Goal: Learn about a topic: Learn about a topic

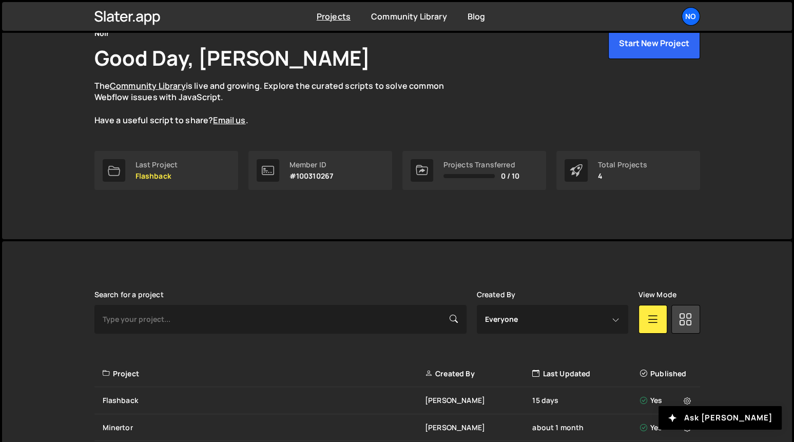
scroll to position [82, 0]
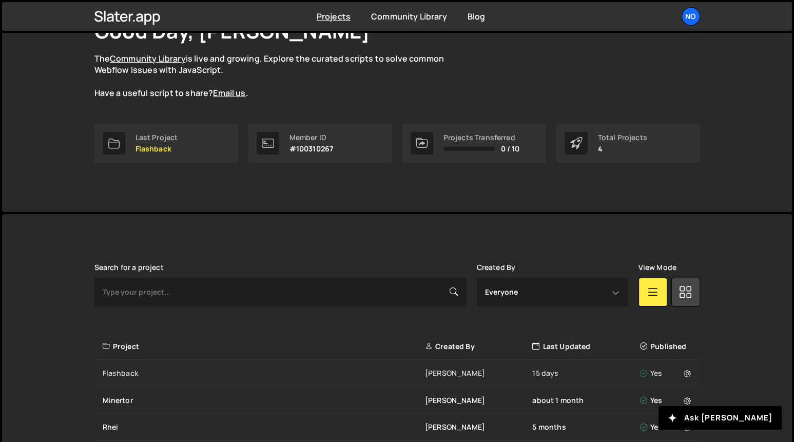
click at [133, 369] on div "Flashback" at bounding box center [264, 373] width 322 height 10
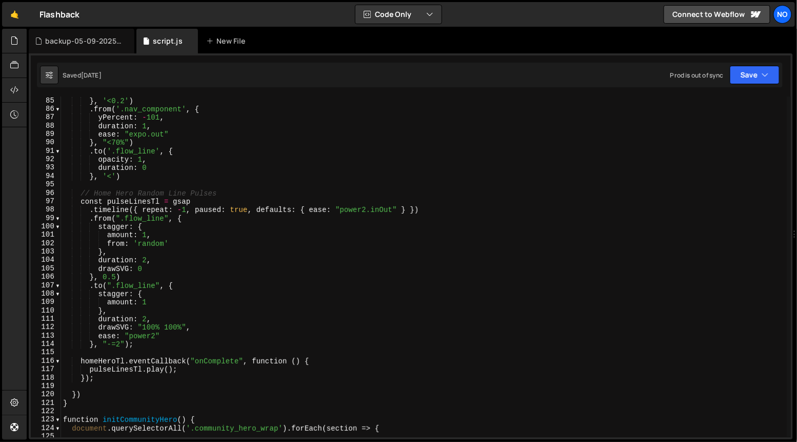
scroll to position [705, 0]
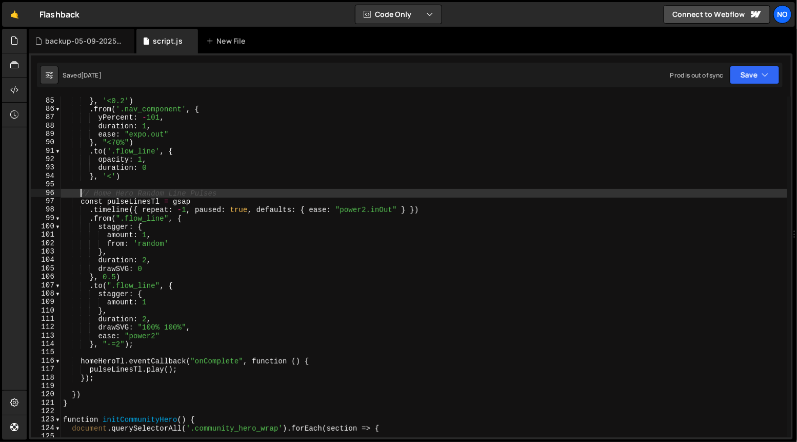
click at [80, 194] on div "autoAlpha : 0 , } , '<0.2' ) . from ( '.nav_component' , { yPercent : - 101 , d…" at bounding box center [424, 267] width 727 height 358
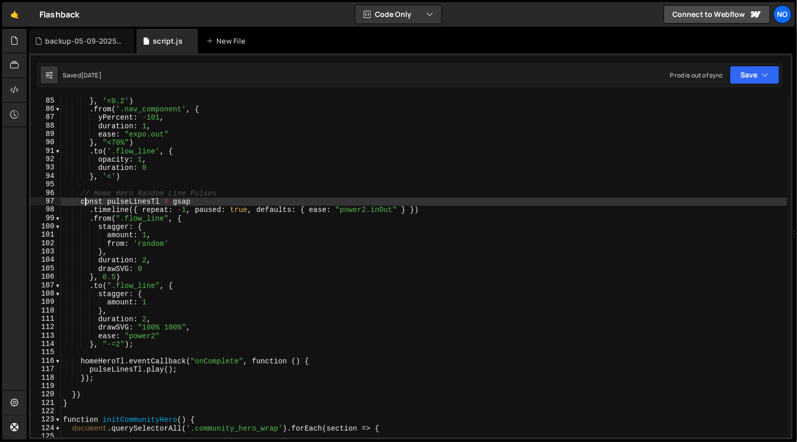
click at [83, 204] on div "autoAlpha : 0 , } , '<0.2' ) . from ( '.nav_component' , { yPercent : - 101 , d…" at bounding box center [424, 267] width 727 height 358
click at [208, 201] on div "autoAlpha : 0 , } , '<0.2' ) . from ( '.nav_component' , { yPercent : - 101 , d…" at bounding box center [424, 267] width 727 height 358
click at [221, 193] on div "autoAlpha : 0 , } , '<0.2' ) . from ( '.nav_component' , { yPercent : - 101 , d…" at bounding box center [424, 267] width 727 height 358
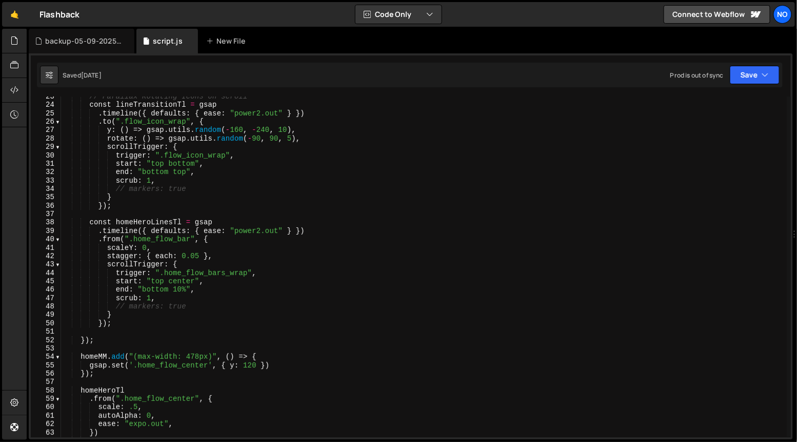
scroll to position [190, 0]
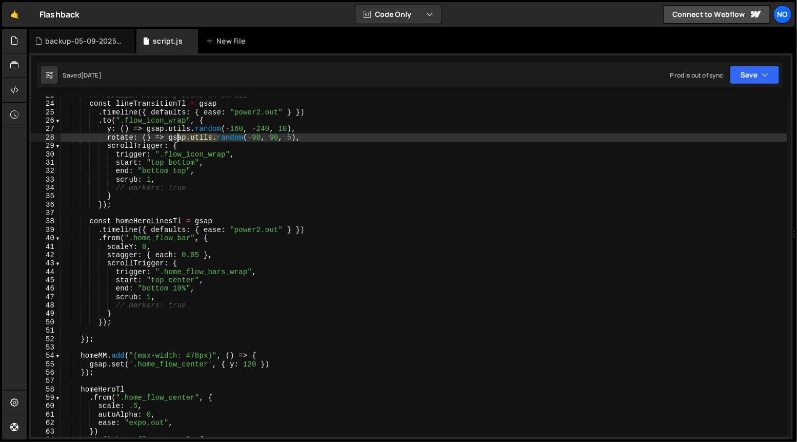
drag, startPoint x: 218, startPoint y: 138, endPoint x: 170, endPoint y: 142, distance: 47.4
click at [172, 138] on div "// Parallax Rotating Icons on scroll const lineTransitionTl = gsap . timeline (…" at bounding box center [424, 270] width 727 height 358
drag, startPoint x: 232, startPoint y: 166, endPoint x: 211, endPoint y: 187, distance: 29.4
click at [232, 166] on div "// Parallax Rotating Icons on scroll const lineTransitionTl = gsap . timeline (…" at bounding box center [424, 270] width 727 height 358
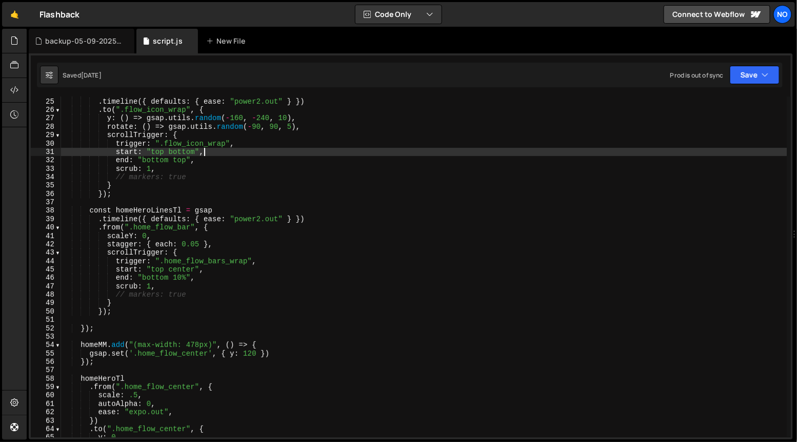
scroll to position [203, 0]
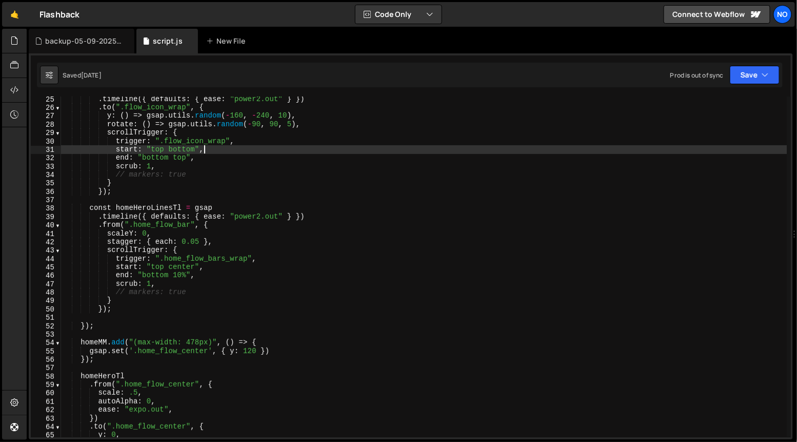
click at [208, 282] on div ". timeline ({ defaults : { ease : "power2.out" } }) . to ( ".flow_icon_wrap" , …" at bounding box center [424, 274] width 727 height 358
type textarea "scrub: 1,"
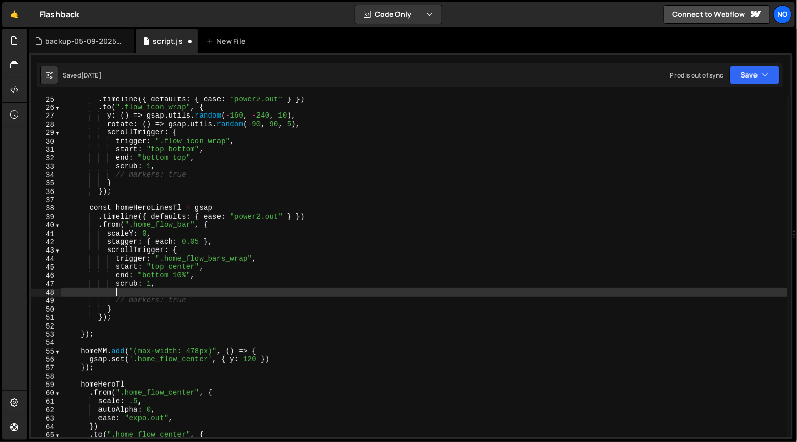
paste textarea "}"
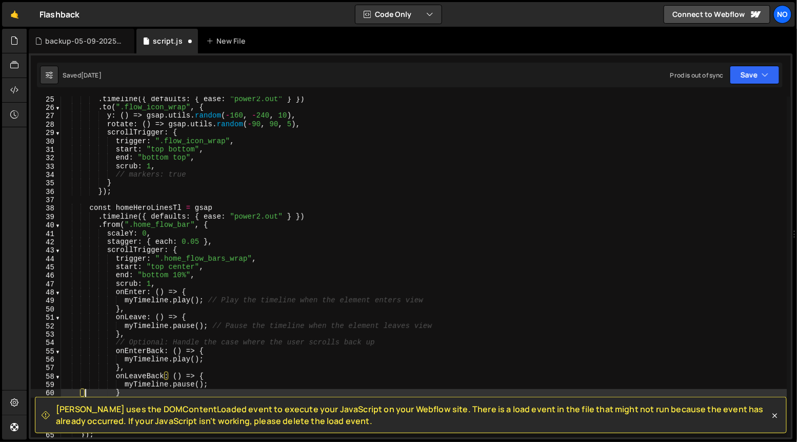
type textarea "}"
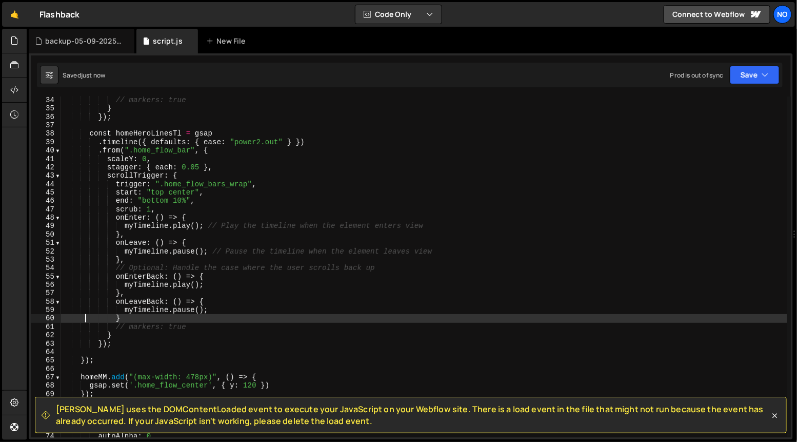
scroll to position [277, 0]
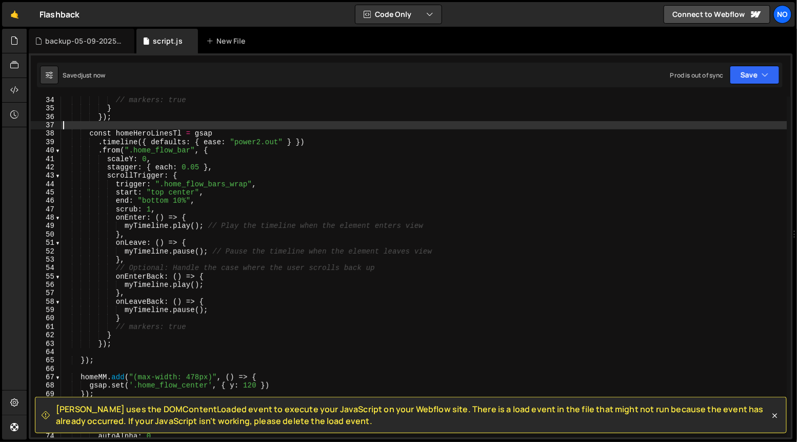
drag, startPoint x: 138, startPoint y: 127, endPoint x: 139, endPoint y: 132, distance: 5.2
click at [138, 127] on div "// markers: true } }) ; const homeHeroLinesTl = gsap . timeline ({ defaults : {…" at bounding box center [424, 275] width 727 height 358
click at [140, 133] on div "// markers: true } }) ; const homeHeroLinesTl = gsap . timeline ({ defaults : {…" at bounding box center [424, 275] width 727 height 358
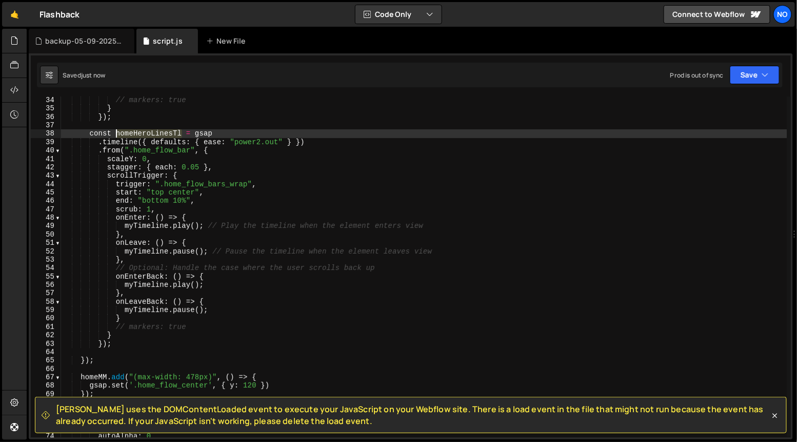
click at [140, 133] on div "// markers: true } }) ; const homeHeroLinesTl = gsap . timeline ({ defaults : {…" at bounding box center [424, 275] width 727 height 358
click at [149, 225] on div "// markers: true } }) ; const homeHeroLinesTl = gsap . timeline ({ defaults : {…" at bounding box center [424, 275] width 727 height 358
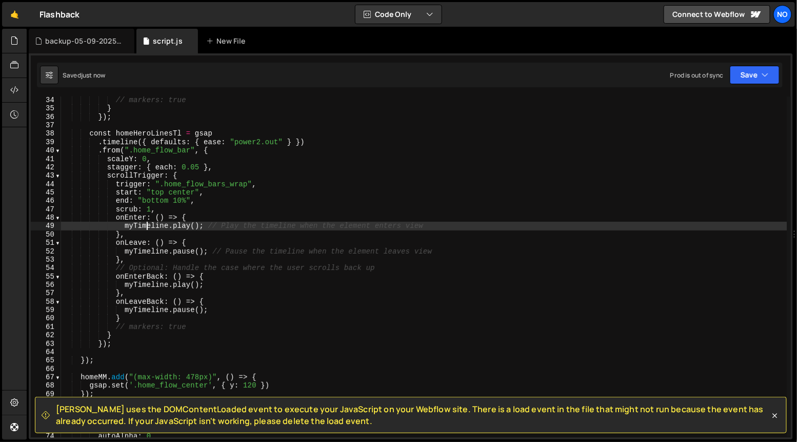
click at [149, 225] on div "// markers: true } }) ; const homeHeroLinesTl = gsap . timeline ({ defaults : {…" at bounding box center [424, 275] width 727 height 358
click at [144, 256] on div "// markers: true } }) ; const homeHeroLinesTl = gsap . timeline ({ defaults : {…" at bounding box center [424, 275] width 727 height 358
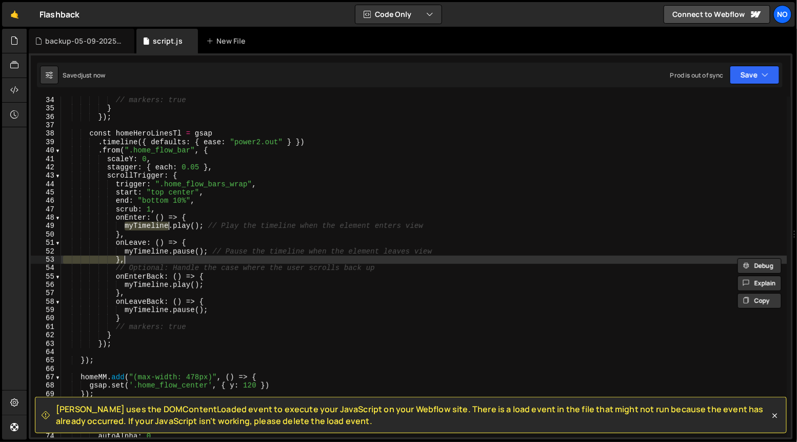
click at [144, 256] on div "// markers: true } }) ; const homeHeroLinesTl = gsap . timeline ({ defaults : {…" at bounding box center [424, 275] width 727 height 358
click at [145, 251] on div "// markers: true } }) ; const homeHeroLinesTl = gsap . timeline ({ defaults : {…" at bounding box center [424, 275] width 727 height 358
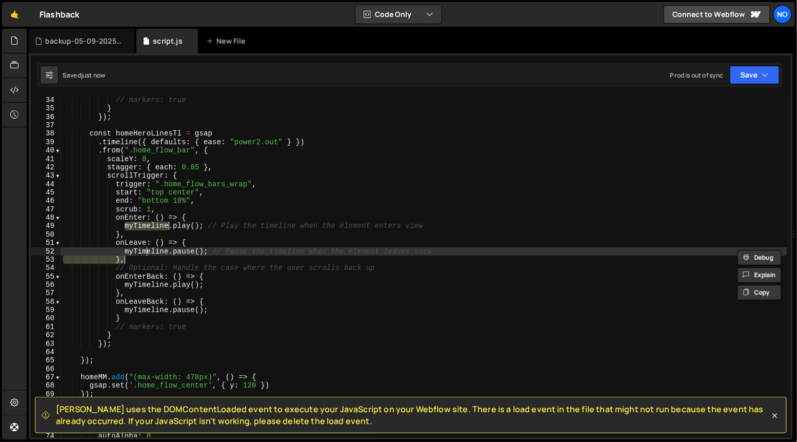
click at [145, 250] on div "// markers: true } }) ; const homeHeroLinesTl = gsap . timeline ({ defaults : {…" at bounding box center [424, 275] width 727 height 358
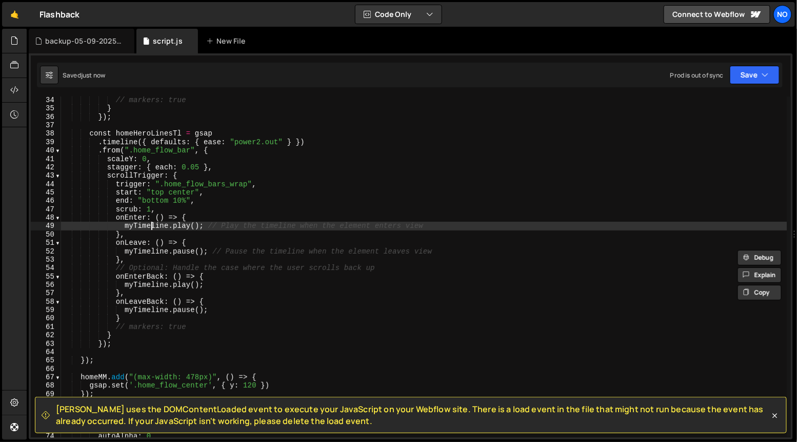
click at [149, 228] on div "// markers: true } }) ; const homeHeroLinesTl = gsap . timeline ({ defaults : {…" at bounding box center [424, 275] width 727 height 358
click at [146, 226] on div "// markers: true } }) ; const homeHeroLinesTl = gsap . timeline ({ defaults : {…" at bounding box center [424, 275] width 727 height 358
click at [145, 249] on div "// markers: true } }) ; const homeHeroLinesTl = gsap . timeline ({ defaults : {…" at bounding box center [424, 275] width 727 height 358
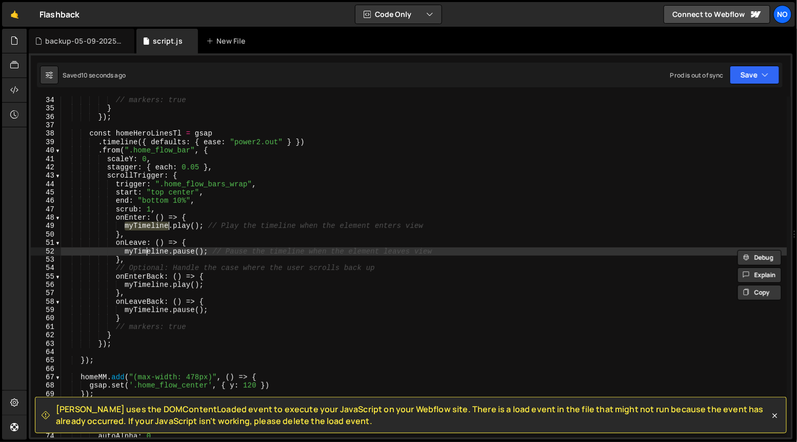
click at [145, 249] on div "// markers: true } }) ; const homeHeroLinesTl = gsap . timeline ({ defaults : {…" at bounding box center [424, 275] width 727 height 358
click at [147, 284] on div "// markers: true } }) ; const homeHeroLinesTl = gsap . timeline ({ defaults : {…" at bounding box center [424, 275] width 727 height 358
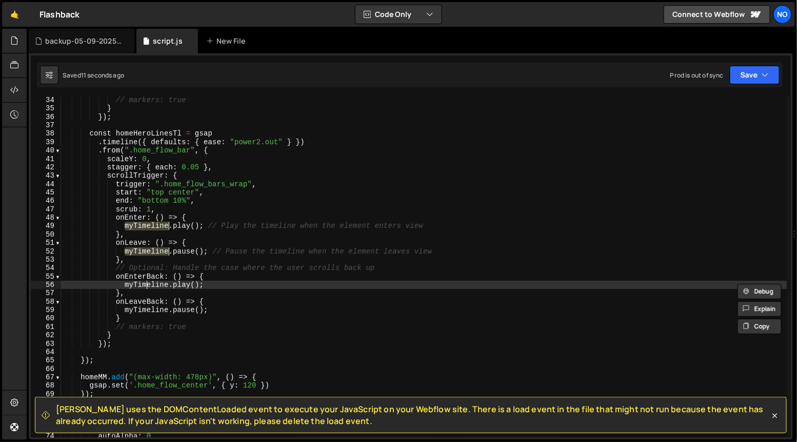
click at [147, 284] on div "// markers: true } }) ; const homeHeroLinesTl = gsap . timeline ({ defaults : {…" at bounding box center [424, 275] width 727 height 358
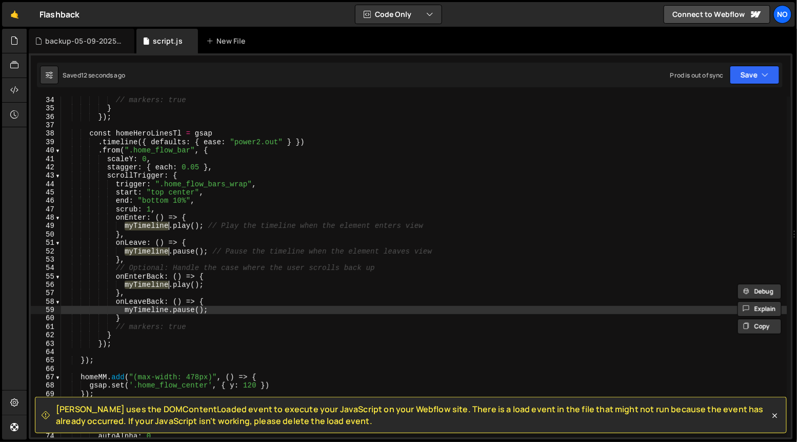
click at [151, 309] on div "// markers: true } }) ; const homeHeroLinesTl = gsap . timeline ({ defaults : {…" at bounding box center [424, 275] width 727 height 358
paste textarea "homeHeroLinesTl"
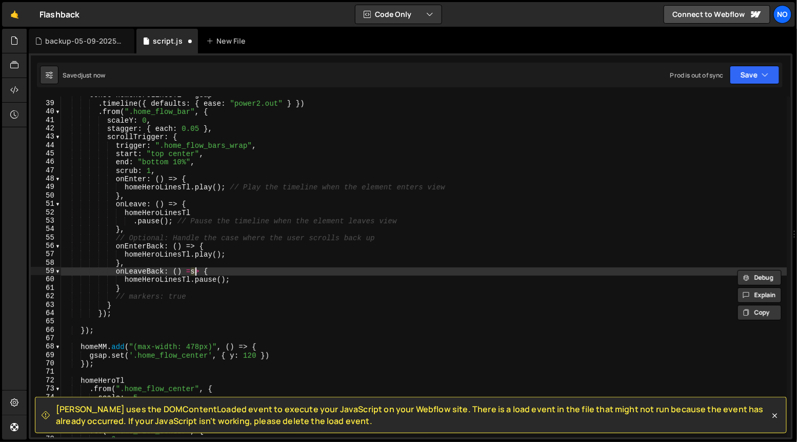
scroll to position [316, 0]
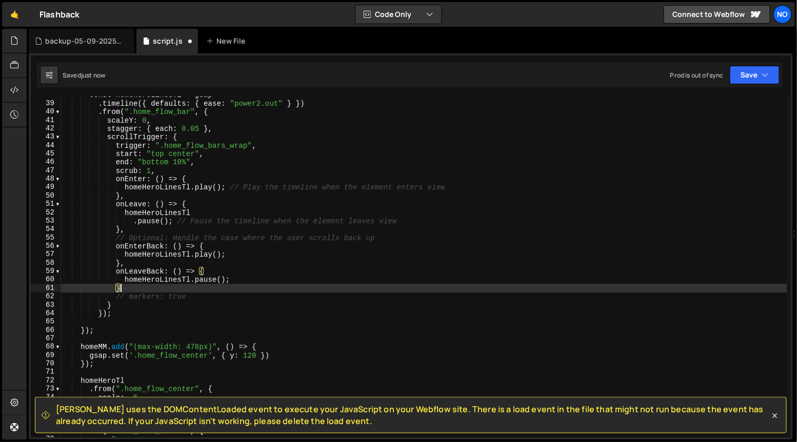
click at [244, 285] on div "const homeHeroLinesTl = gsap . timeline ({ defaults : { ease : "power2.out" } }…" at bounding box center [424, 270] width 727 height 358
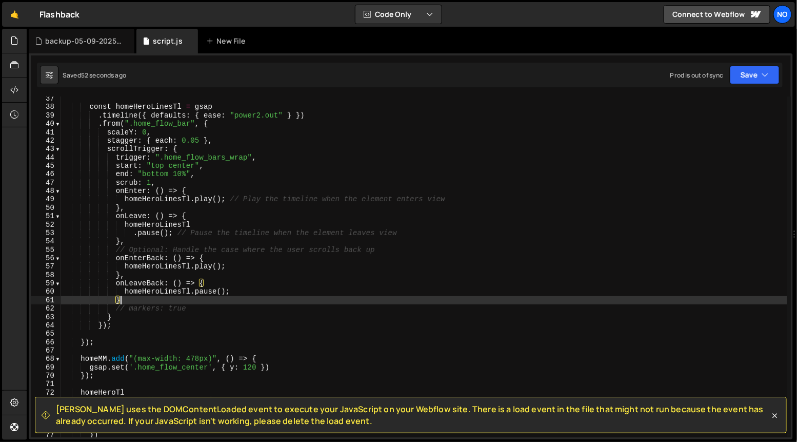
scroll to position [304, 0]
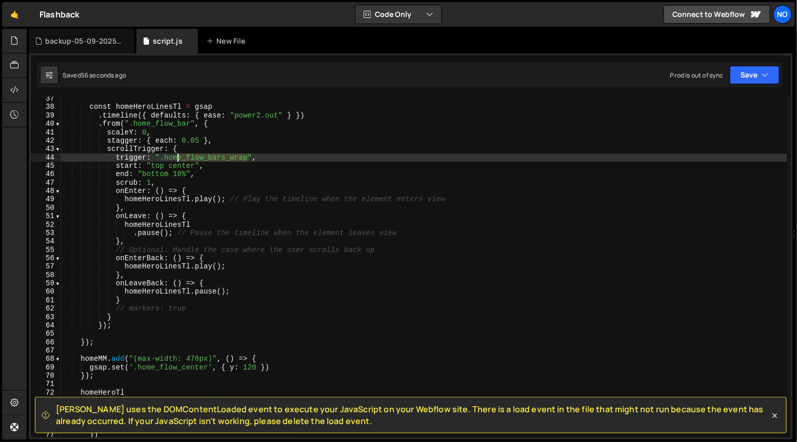
drag, startPoint x: 246, startPoint y: 159, endPoint x: 166, endPoint y: 158, distance: 80.6
click at [166, 158] on div "const homeHeroLinesTl = gsap . timeline ({ defaults : { ease : "power2.out" } }…" at bounding box center [424, 273] width 727 height 358
type textarea "trigger: ".home_flow_bars_wrap","
